Goal: Transaction & Acquisition: Subscribe to service/newsletter

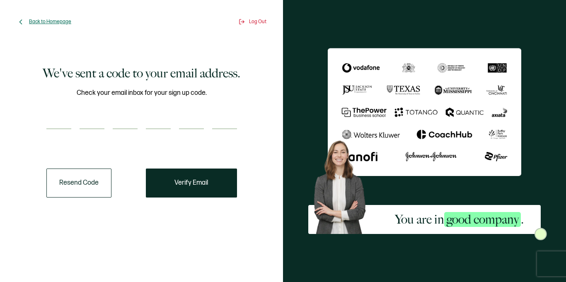
click at [62, 24] on span "Back to Homepage" at bounding box center [50, 22] width 42 height 6
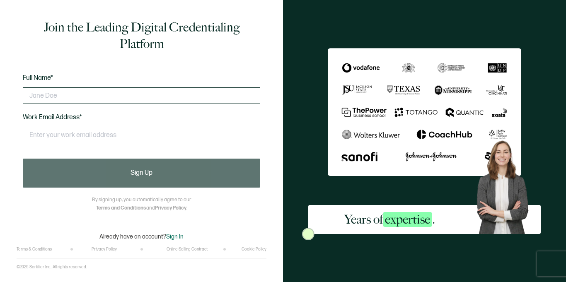
click at [138, 94] on input "text" at bounding box center [141, 95] width 237 height 17
click at [94, 99] on input "text" at bounding box center [141, 95] width 237 height 17
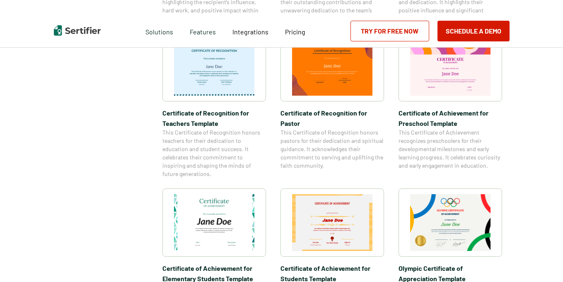
scroll to position [450, 0]
